Goal: Obtain resource: Obtain resource

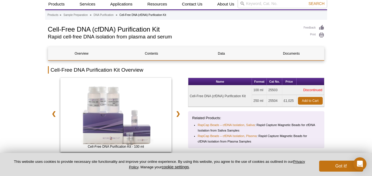
scroll to position [28, 0]
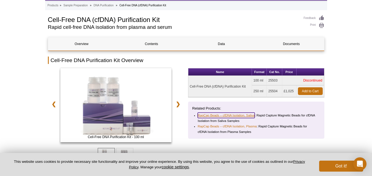
click at [231, 116] on link "RapCap Beads – cfDNA Isolation, Saliva" at bounding box center [226, 116] width 57 height 6
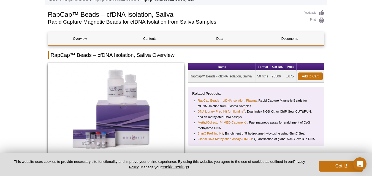
scroll to position [55, 0]
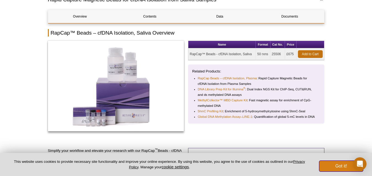
click at [343, 167] on button "Got it!" at bounding box center [341, 166] width 44 height 11
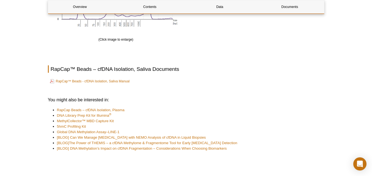
scroll to position [496, 0]
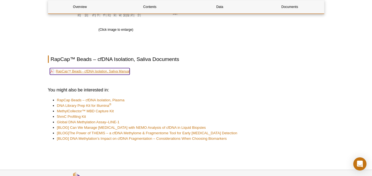
click at [119, 70] on link "RapCap™ Beads - cfDNA Isolation, Saliva Manual" at bounding box center [90, 71] width 80 height 7
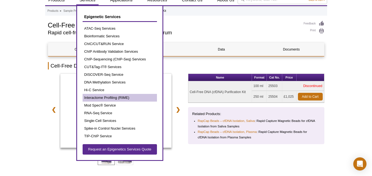
scroll to position [19, 0]
